Goal: Register for event/course

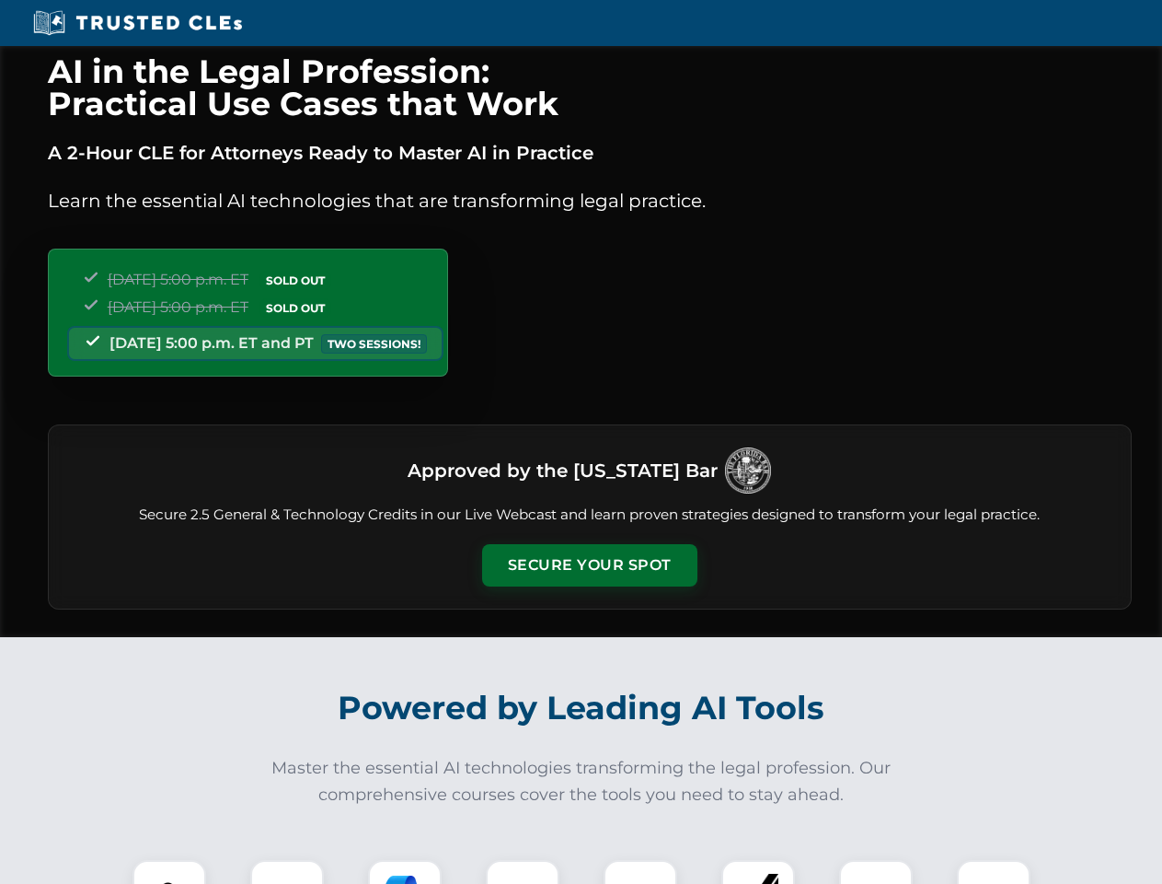
click at [589, 565] on button "Secure Your Spot" at bounding box center [589, 565] width 215 height 42
click at [169, 872] on img at bounding box center [169, 896] width 53 height 53
